Goal: Transaction & Acquisition: Purchase product/service

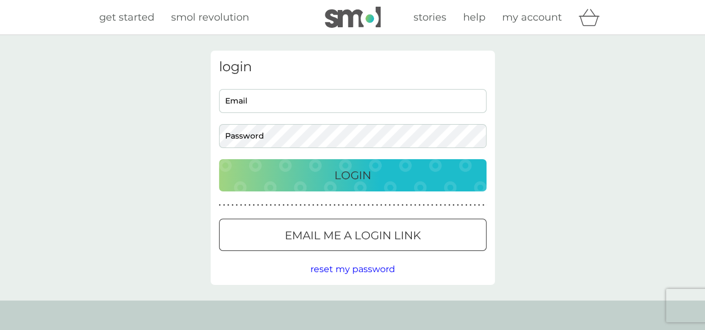
type input "Jillcannonjones@gmail.com"
click at [360, 178] on p "Login" at bounding box center [352, 176] width 37 height 18
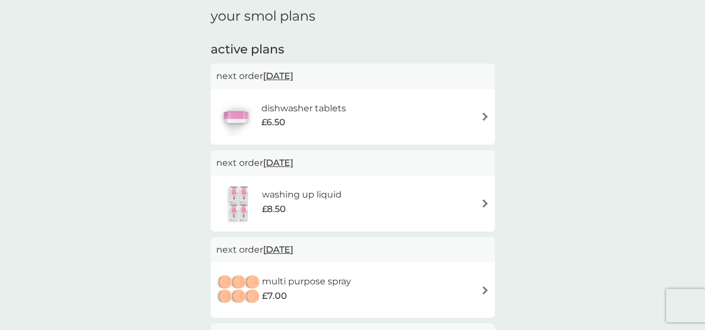
scroll to position [167, 0]
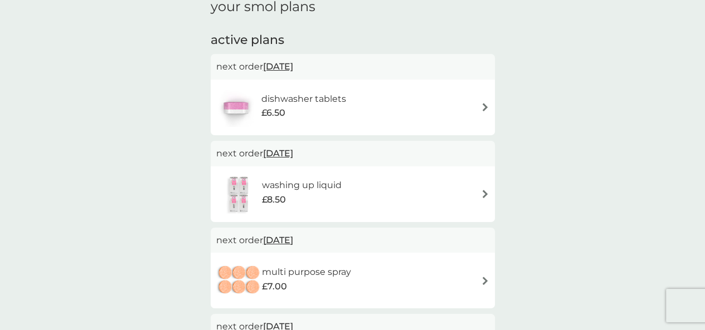
click at [288, 153] on span "[DATE]" at bounding box center [278, 154] width 30 height 22
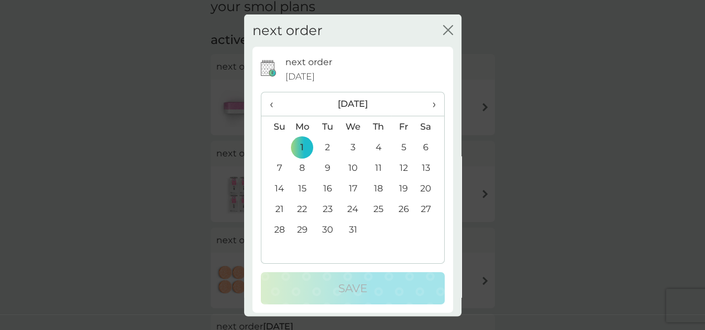
click at [425, 104] on span "›" at bounding box center [429, 104] width 11 height 23
click at [281, 168] on td "1" at bounding box center [275, 168] width 28 height 21
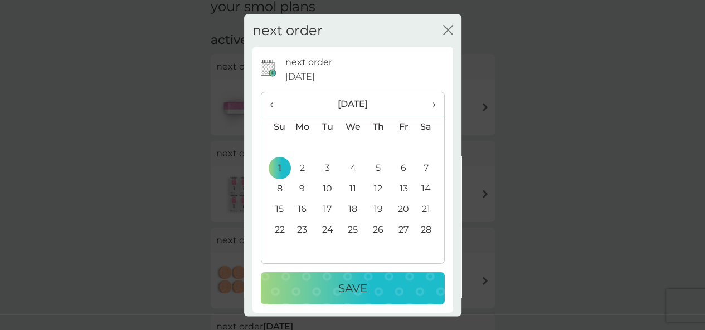
click at [345, 289] on p "Save" at bounding box center [352, 289] width 29 height 18
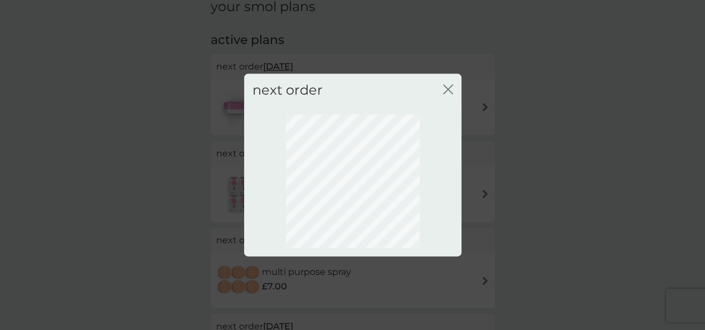
scroll to position [137, 0]
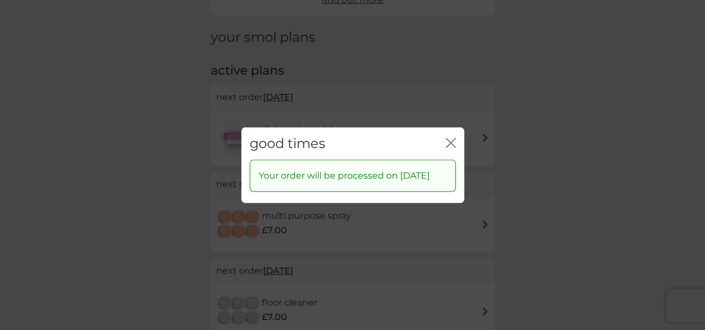
click at [450, 141] on icon "close" at bounding box center [451, 143] width 10 height 10
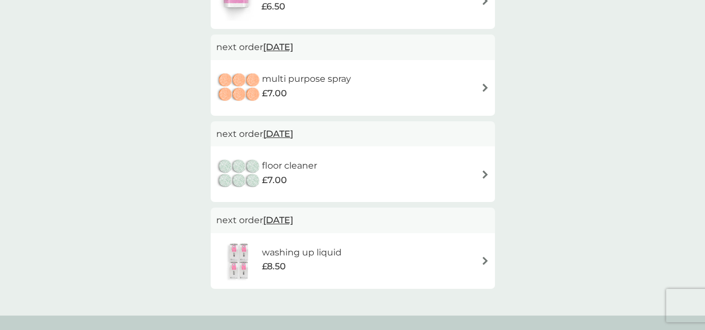
scroll to position [304, 0]
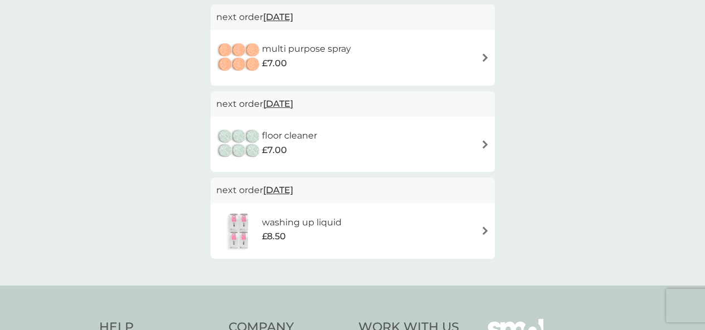
click at [281, 103] on span "[DATE]" at bounding box center [278, 104] width 30 height 22
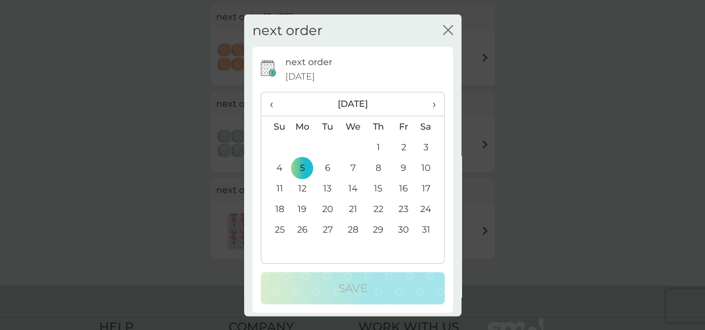
click at [426, 103] on span "›" at bounding box center [429, 104] width 11 height 23
click at [279, 166] on td "1" at bounding box center [275, 168] width 28 height 21
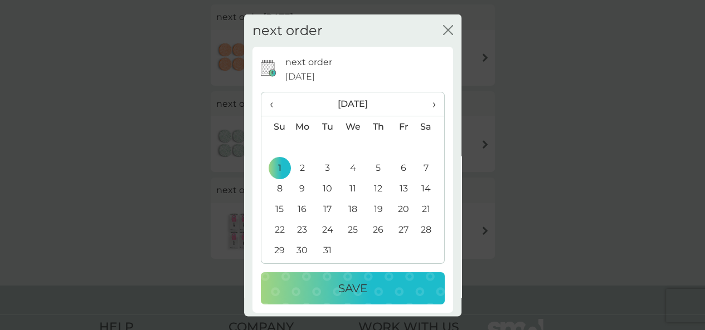
click at [368, 285] on div "Save" at bounding box center [353, 289] width 162 height 18
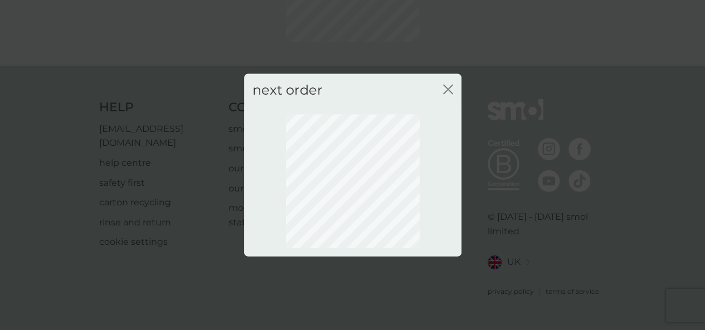
scroll to position [137, 0]
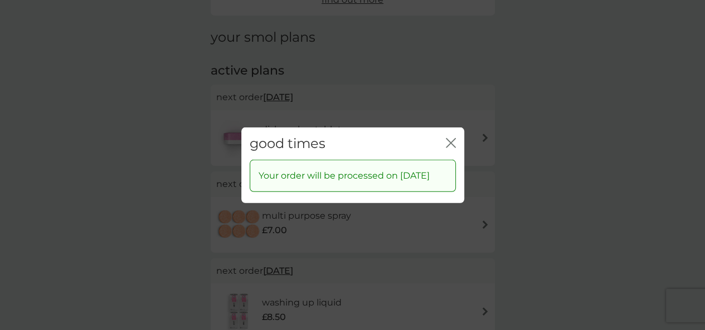
click at [451, 138] on icon "close" at bounding box center [451, 143] width 10 height 10
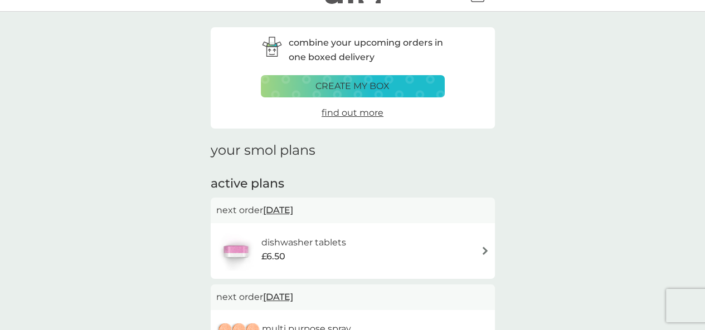
scroll to position [0, 0]
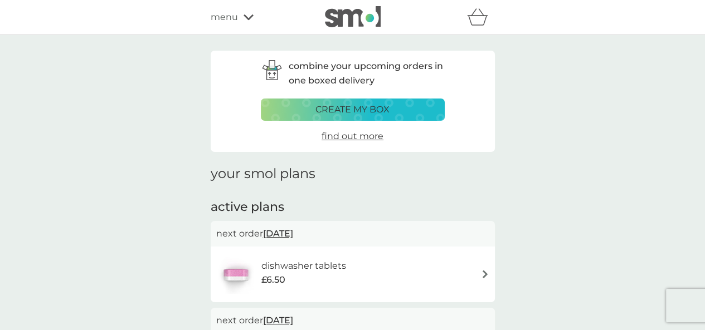
click at [221, 22] on span "menu" at bounding box center [224, 17] width 27 height 14
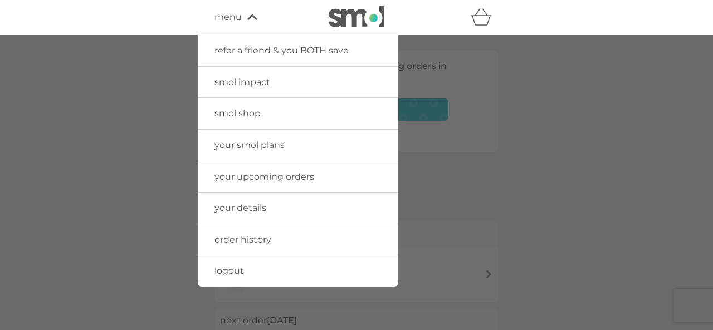
click at [244, 115] on span "smol shop" at bounding box center [238, 113] width 46 height 11
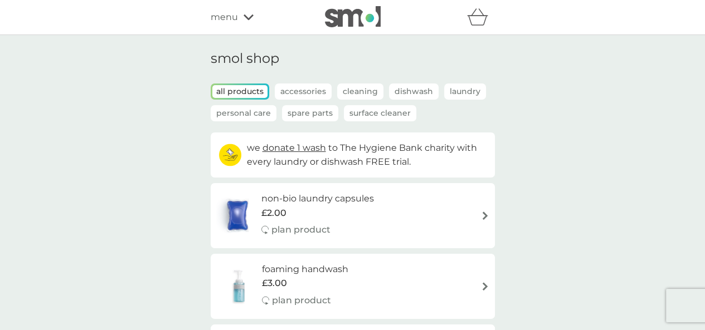
click at [311, 94] on p "Accessories" at bounding box center [303, 92] width 57 height 16
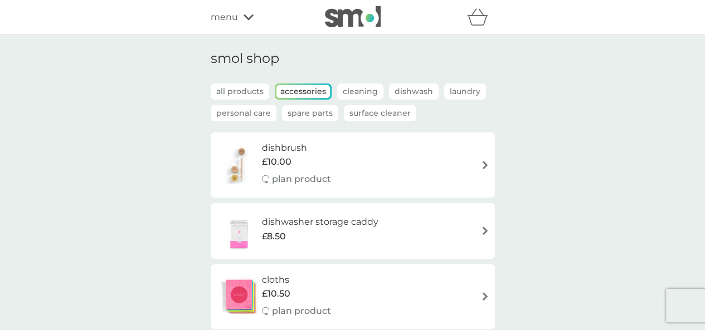
click at [325, 110] on p "Spare Parts" at bounding box center [310, 113] width 56 height 16
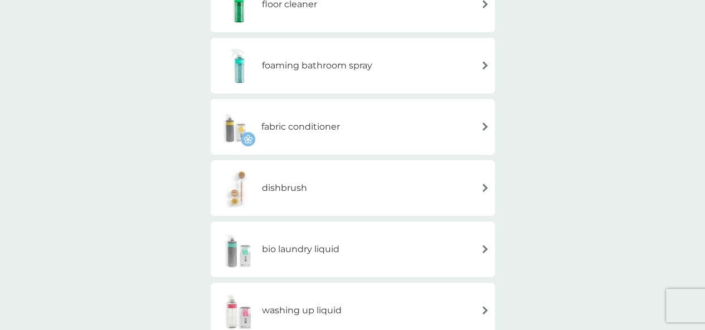
scroll to position [111, 0]
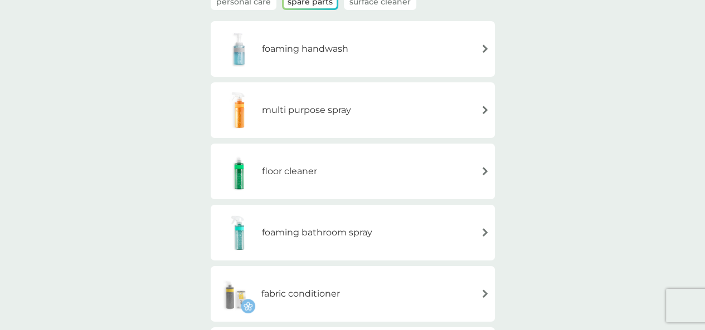
click at [482, 113] on img at bounding box center [485, 110] width 8 height 8
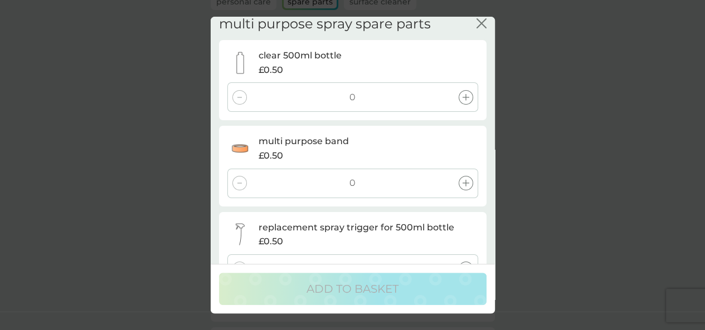
scroll to position [0, 0]
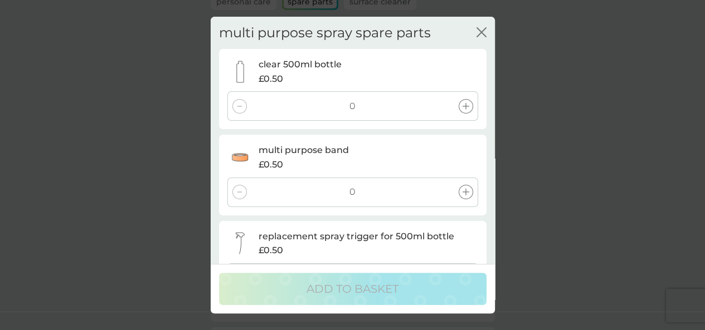
click at [464, 108] on icon at bounding box center [466, 106] width 7 height 7
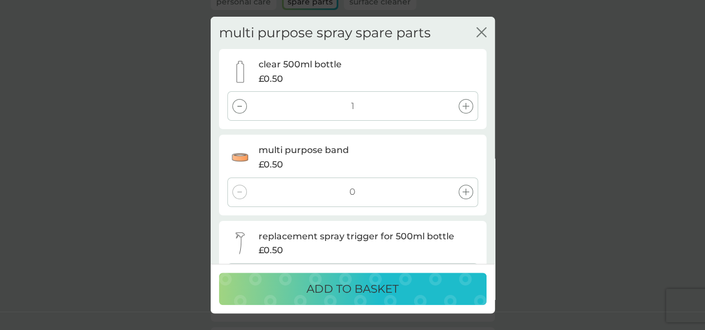
click at [469, 193] on div at bounding box center [466, 192] width 14 height 14
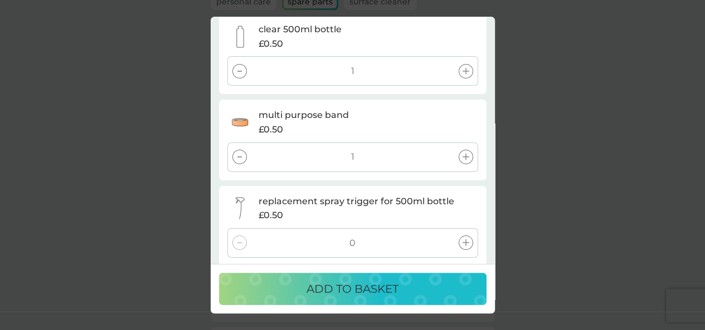
scroll to position [45, 0]
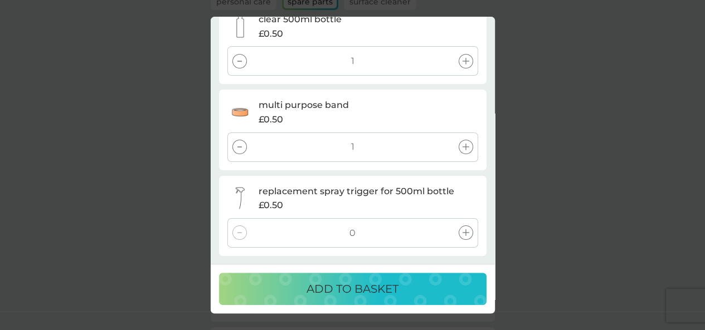
click at [464, 230] on icon at bounding box center [466, 233] width 7 height 7
click at [386, 295] on p "ADD TO BASKET" at bounding box center [353, 289] width 92 height 18
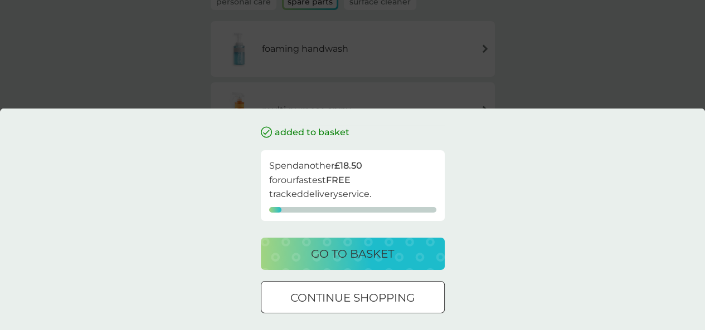
click at [359, 257] on p "go to basket" at bounding box center [352, 254] width 83 height 18
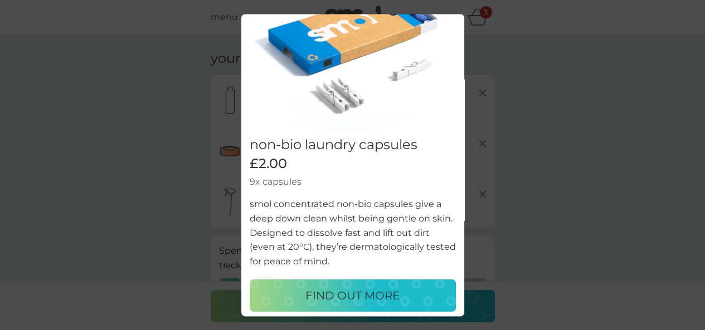
scroll to position [78, 0]
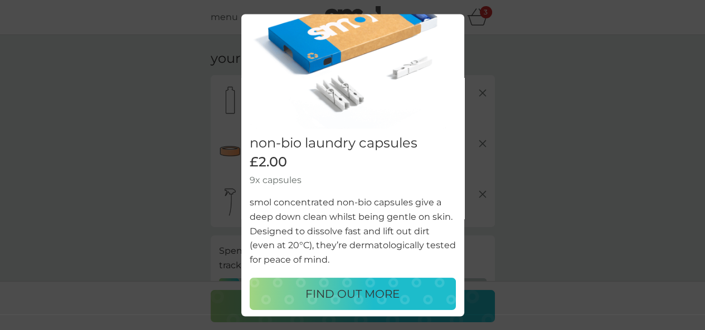
click at [367, 288] on p "FIND OUT MORE" at bounding box center [352, 295] width 94 height 18
select select "42"
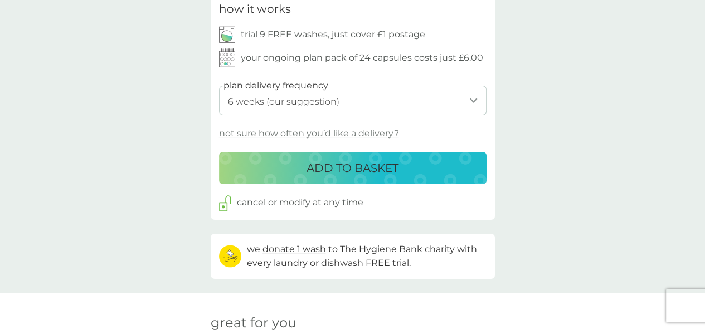
scroll to position [502, 0]
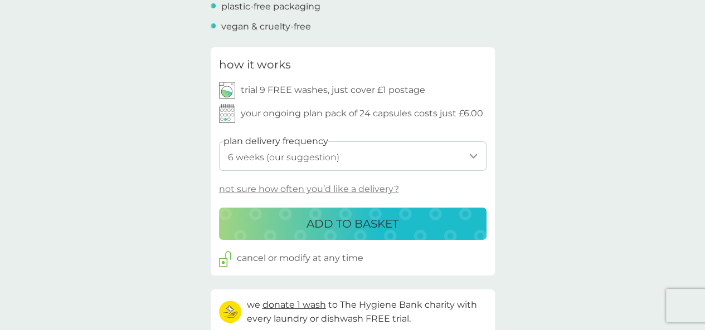
click at [473, 158] on select "1 week 2 weeks 3 weeks 4 weeks 5 weeks 6 weeks (our suggestion) 7 weeks 8 weeks…" at bounding box center [353, 157] width 268 height 30
click at [476, 157] on select "1 week 2 weeks 3 weeks 4 weeks 5 weeks 6 weeks (our suggestion) 7 weeks 8 weeks…" at bounding box center [353, 157] width 268 height 30
click at [558, 153] on div "back Ease of ordering I love the smell the non-bio leaves on our clothes. - [PE…" at bounding box center [352, 292] width 705 height 1486
click at [296, 90] on p "trial 9 FREE washes, just cover £1 postage" at bounding box center [333, 90] width 184 height 14
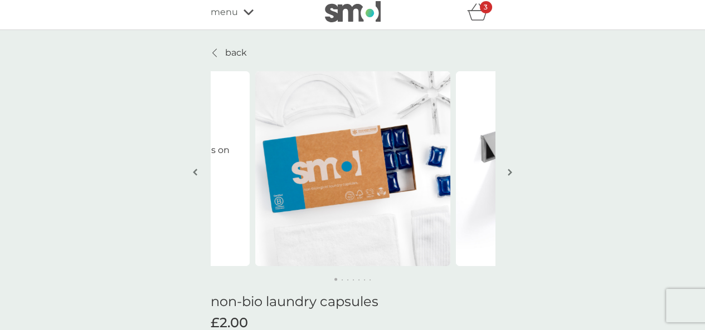
scroll to position [0, 0]
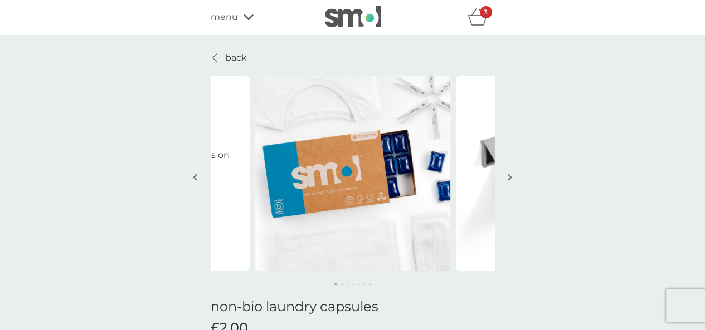
click at [477, 18] on icon "basket" at bounding box center [477, 16] width 21 height 17
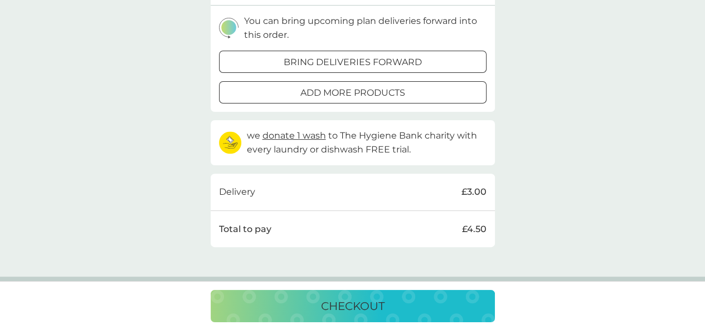
scroll to position [279, 0]
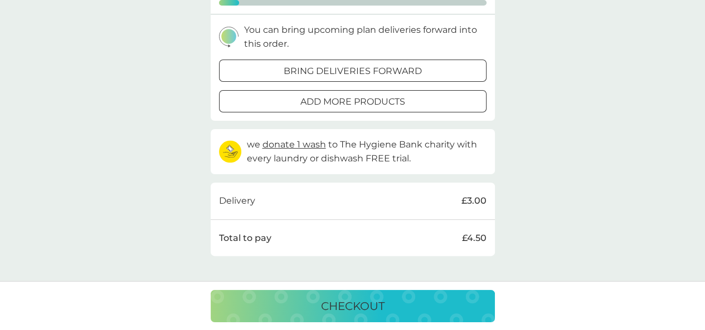
click at [354, 100] on div at bounding box center [353, 102] width 40 height 12
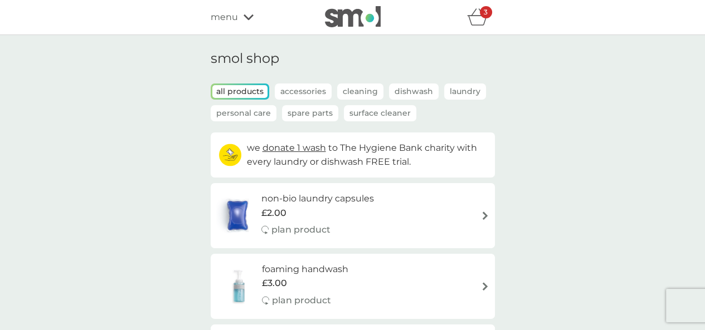
click at [485, 216] on img at bounding box center [485, 216] width 8 height 8
select select "42"
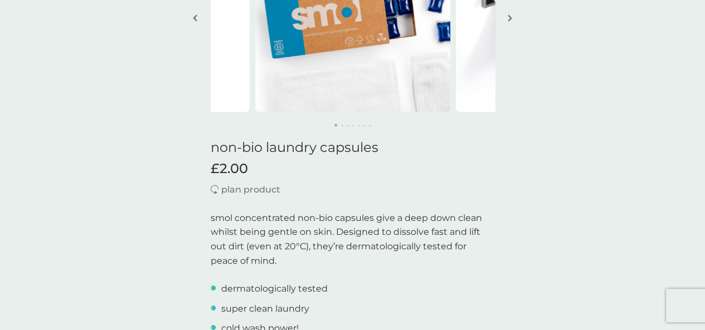
scroll to position [56, 0]
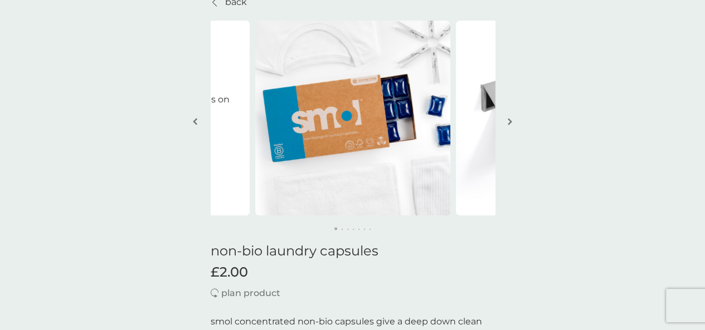
click at [508, 121] on img "button" at bounding box center [510, 122] width 4 height 8
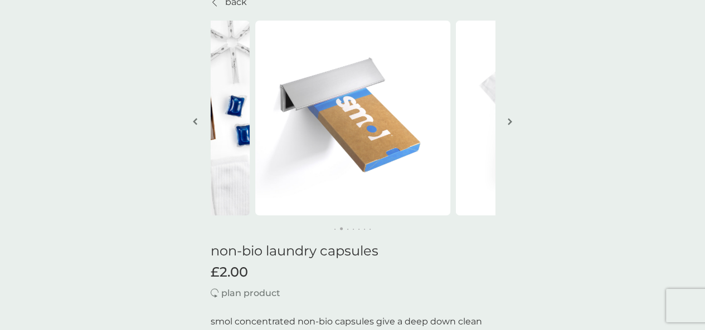
click at [508, 121] on img "button" at bounding box center [510, 122] width 4 height 8
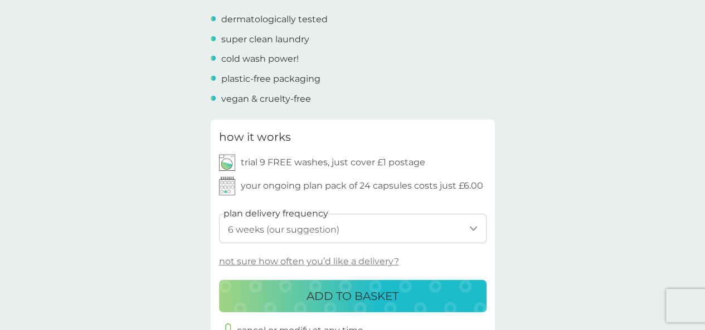
scroll to position [446, 0]
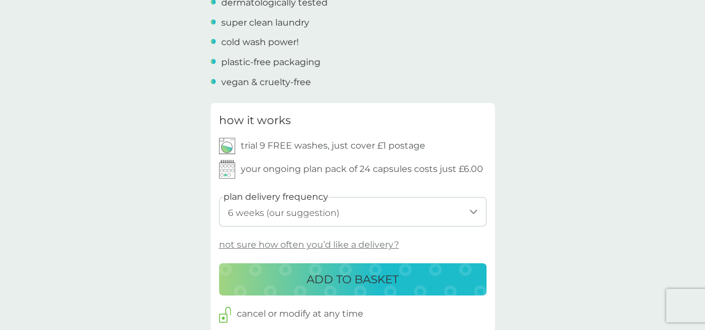
click at [427, 282] on div "ADD TO BASKET" at bounding box center [352, 280] width 245 height 18
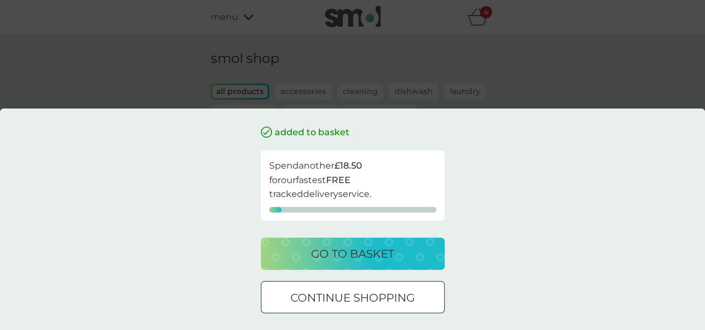
click at [337, 293] on div at bounding box center [353, 299] width 40 height 12
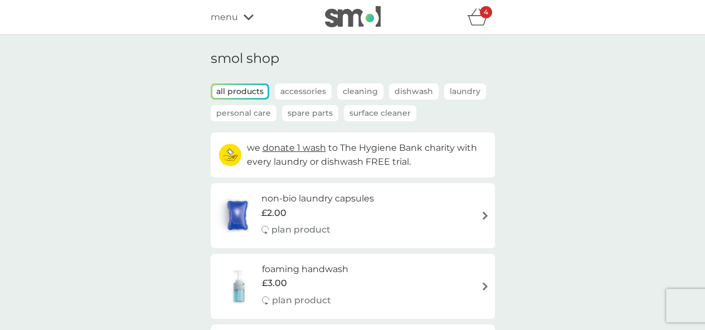
click at [480, 18] on div "4" at bounding box center [486, 12] width 12 height 12
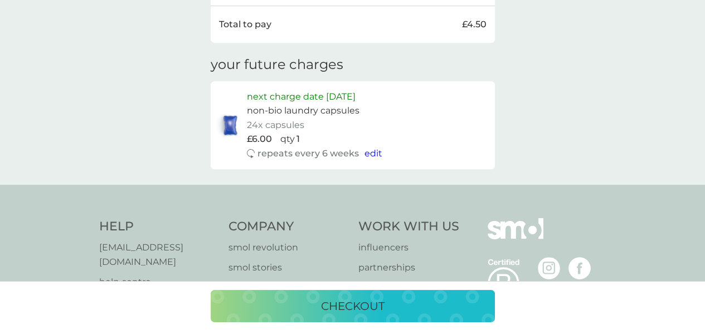
scroll to position [502, 0]
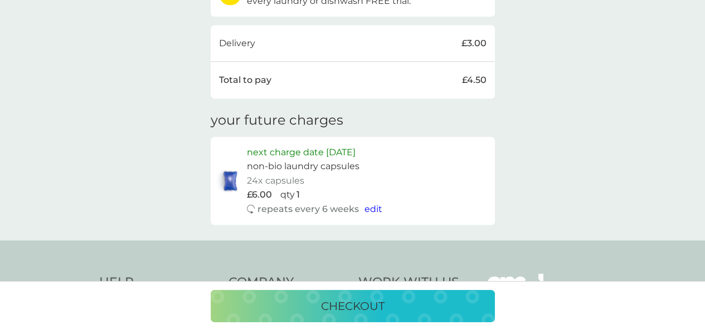
click at [346, 313] on p "checkout" at bounding box center [353, 307] width 64 height 18
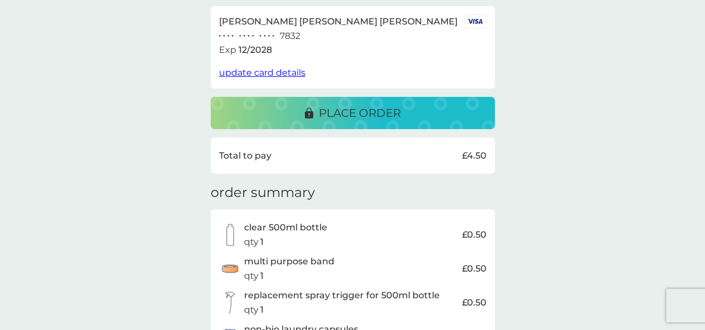
scroll to position [211, 0]
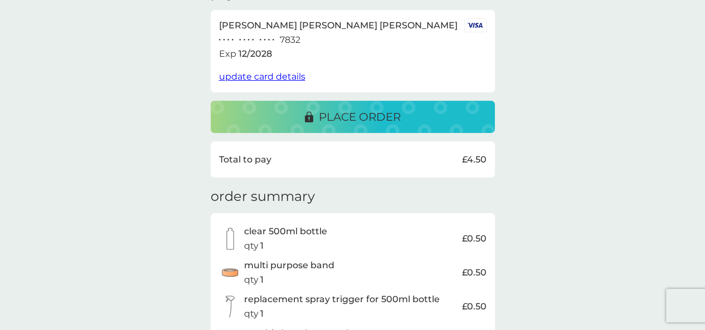
click at [386, 116] on p "place order" at bounding box center [360, 117] width 82 height 18
